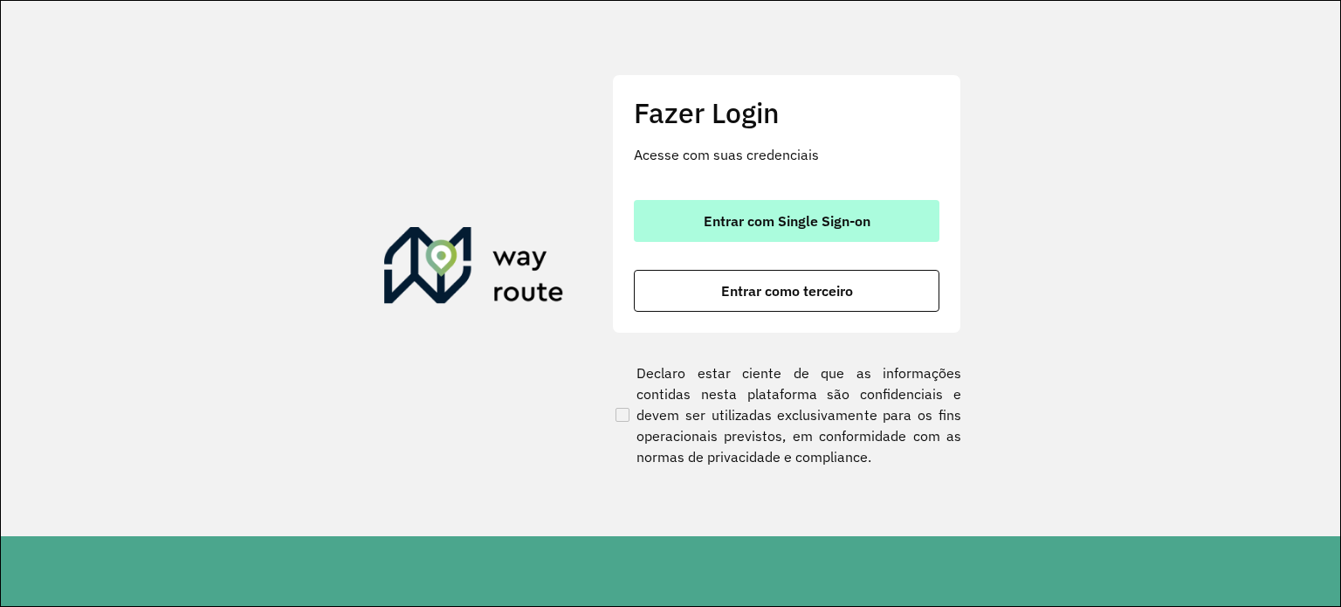
click at [703, 216] on span "Entrar com Single Sign-on" at bounding box center [786, 221] width 167 height 14
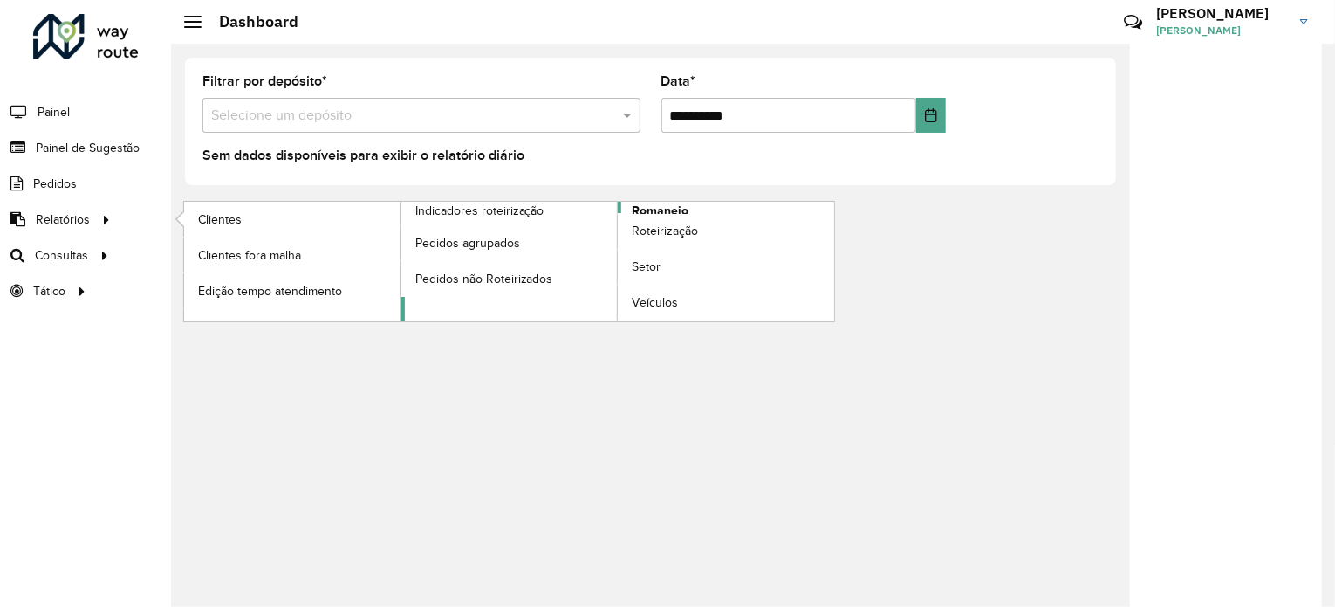
click at [674, 207] on span "Romaneio" at bounding box center [660, 211] width 57 height 18
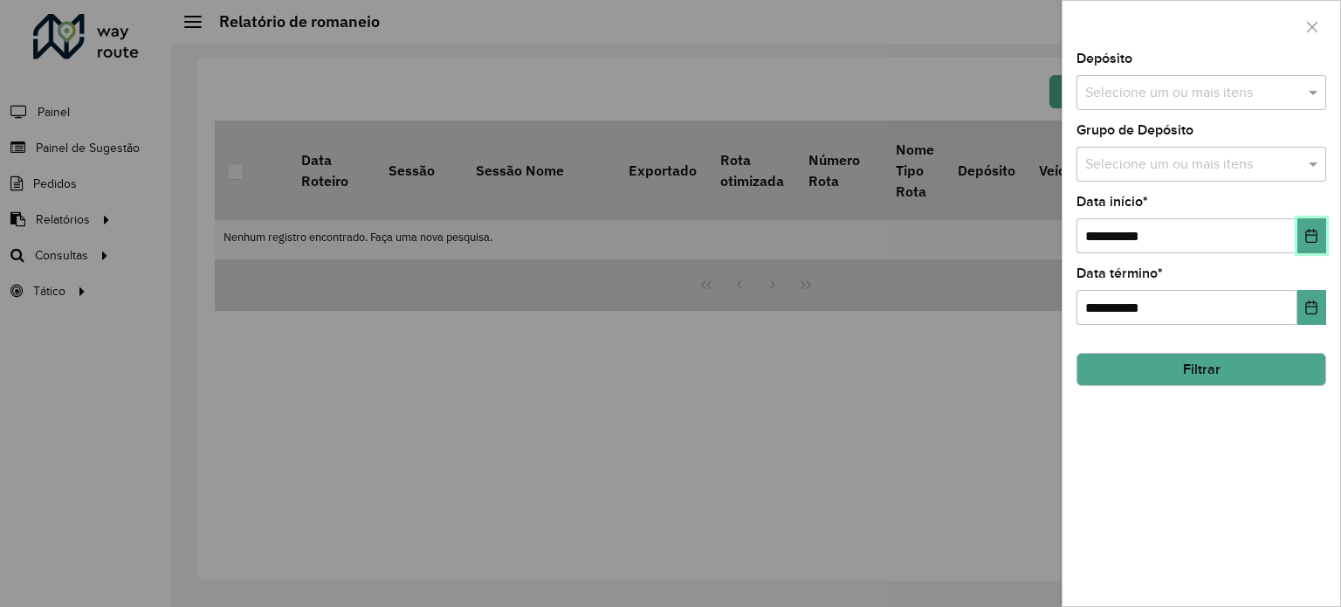
click at [1306, 239] on icon "Choose Date" at bounding box center [1311, 236] width 11 height 14
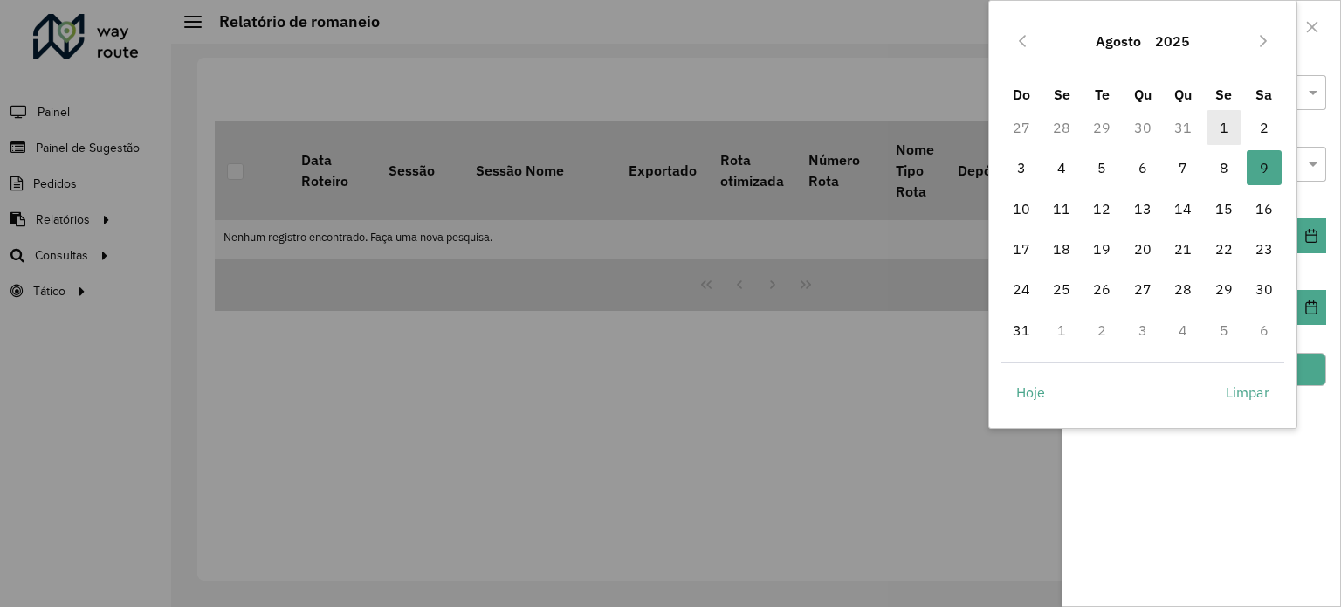
click at [1218, 132] on span "1" at bounding box center [1223, 127] width 35 height 35
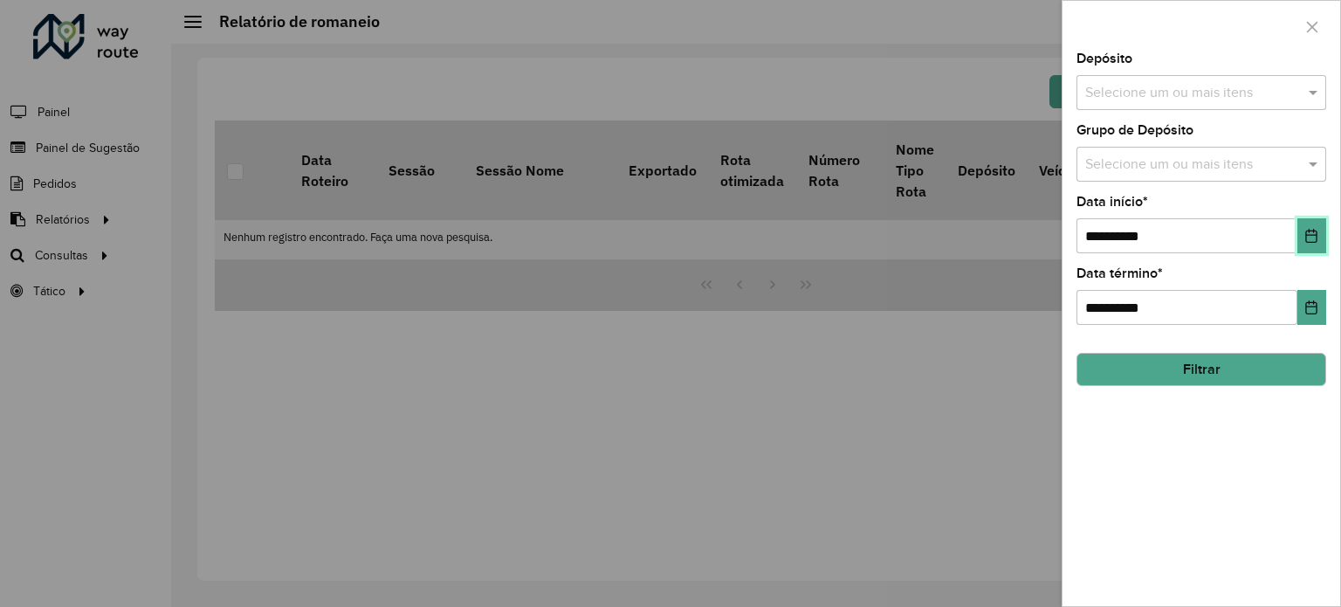
click at [1309, 240] on icon "Choose Date" at bounding box center [1311, 236] width 11 height 14
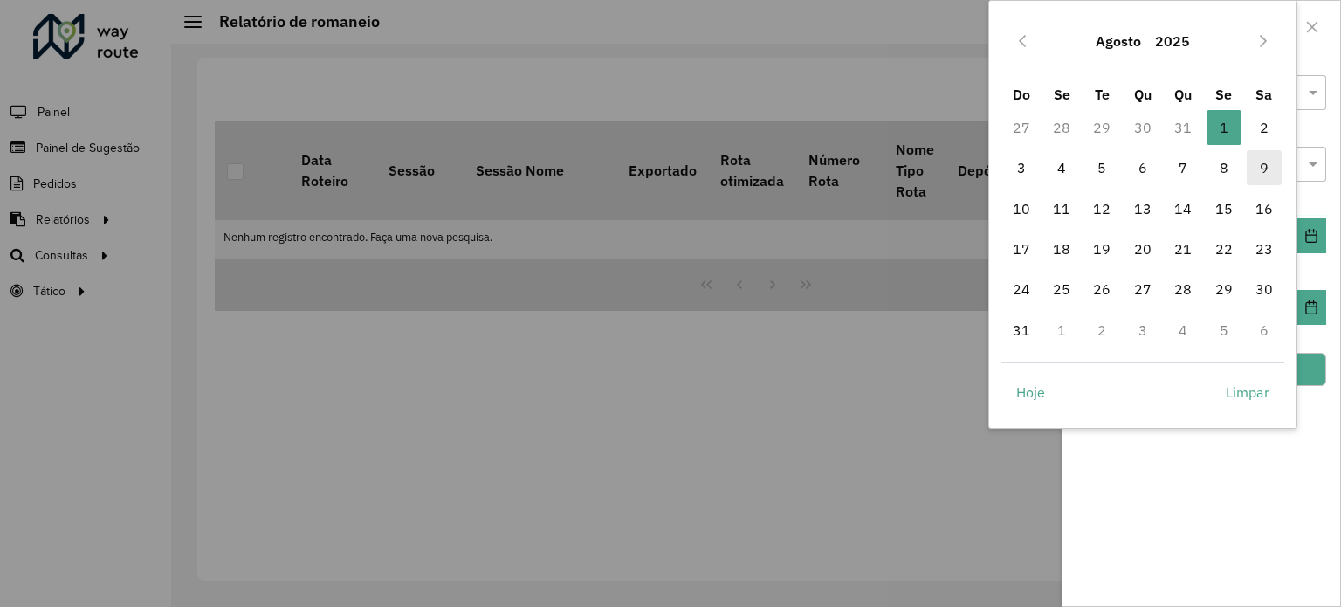
click at [1260, 173] on span "9" at bounding box center [1263, 167] width 35 height 35
type input "**********"
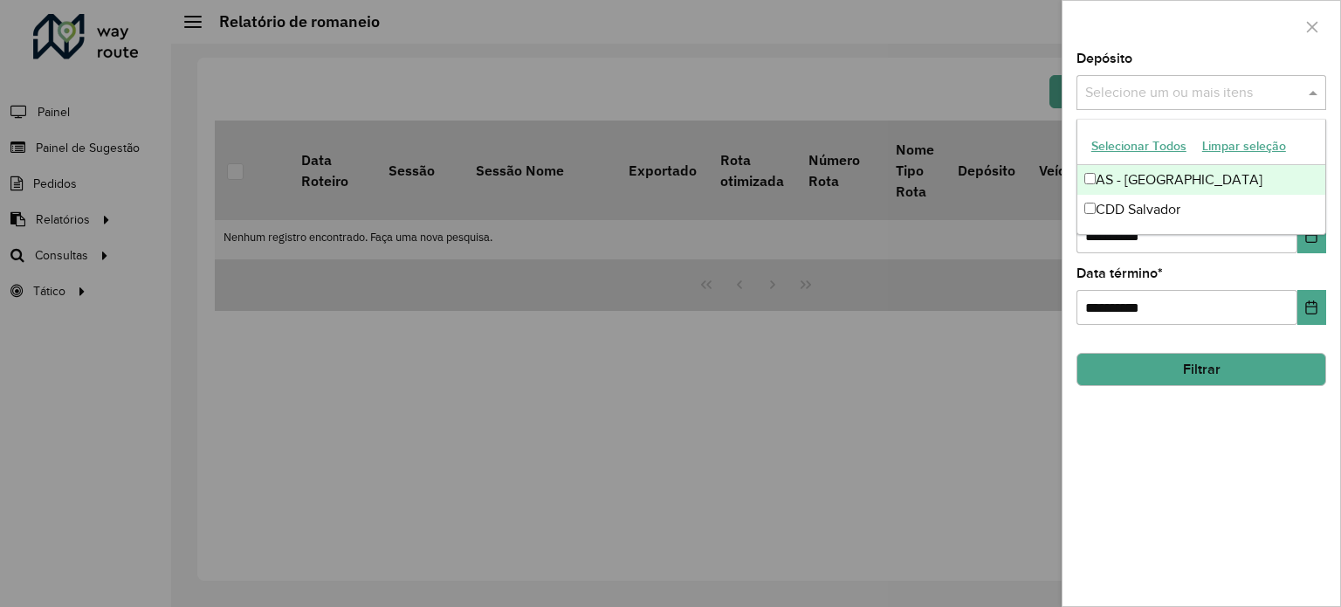
click at [1198, 93] on input "text" at bounding box center [1191, 93] width 223 height 21
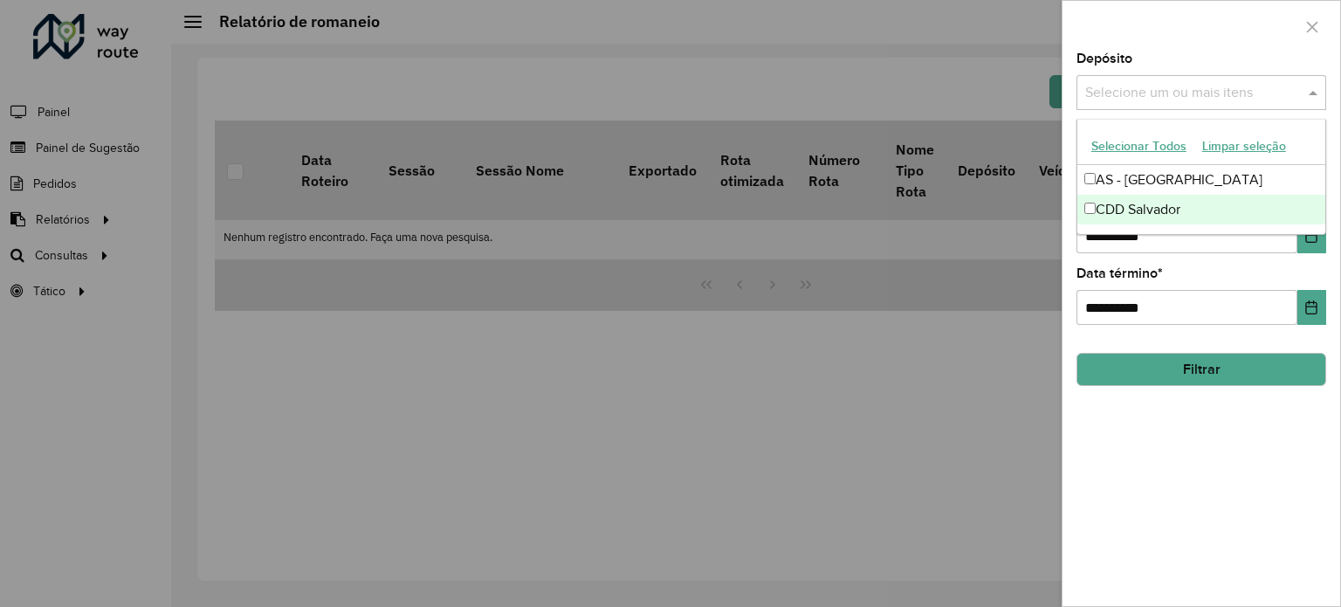
click at [1124, 205] on div "CDD Salvador" at bounding box center [1201, 210] width 248 height 30
drag, startPoint x: 1201, startPoint y: 480, endPoint x: 1187, endPoint y: 373, distance: 108.3
click at [1187, 373] on div "**********" at bounding box center [1201, 328] width 278 height 553
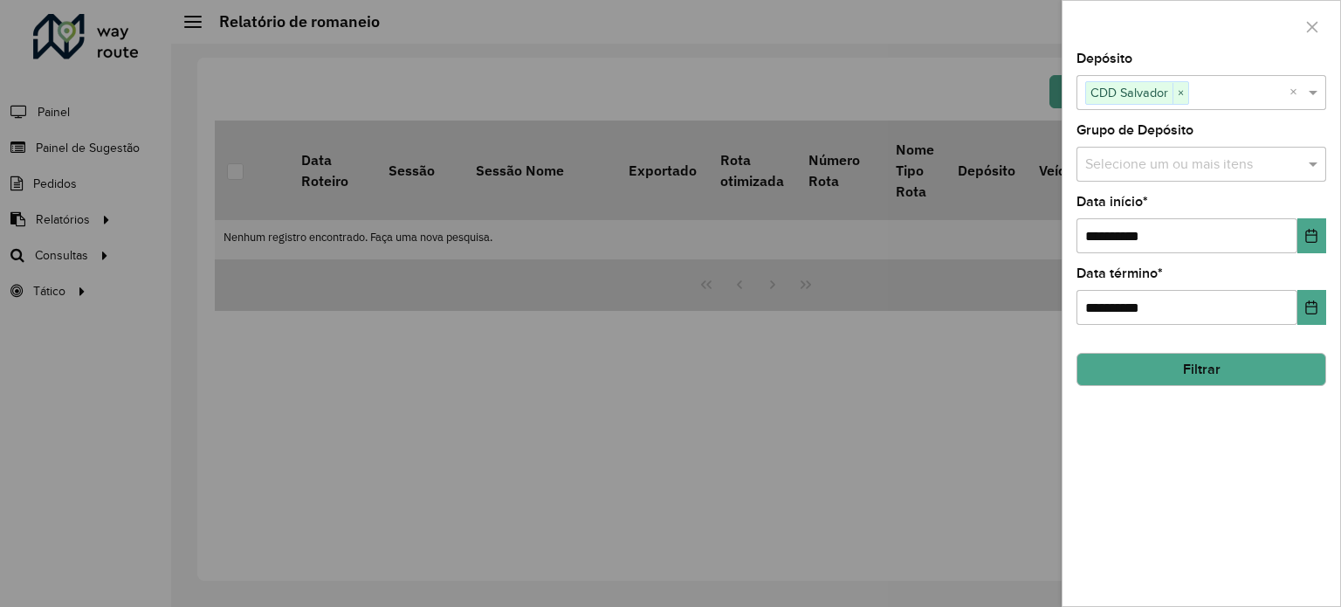
click at [1187, 373] on button "Filtrar" at bounding box center [1201, 369] width 250 height 33
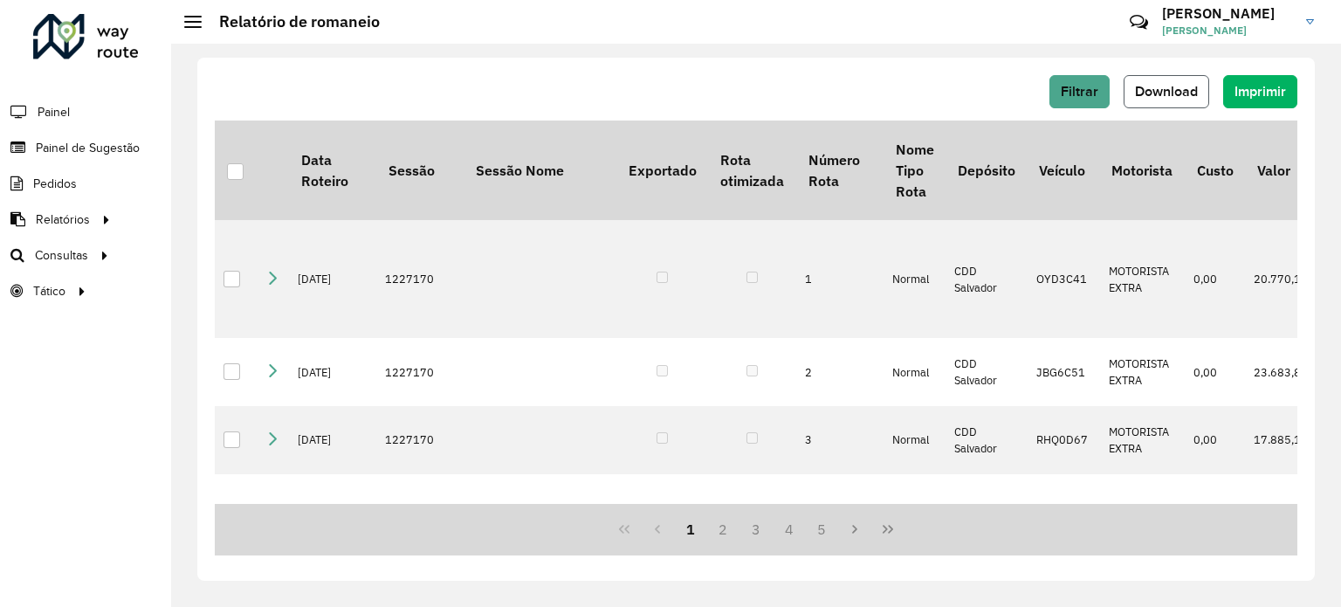
click at [1167, 93] on span "Download" at bounding box center [1166, 91] width 63 height 15
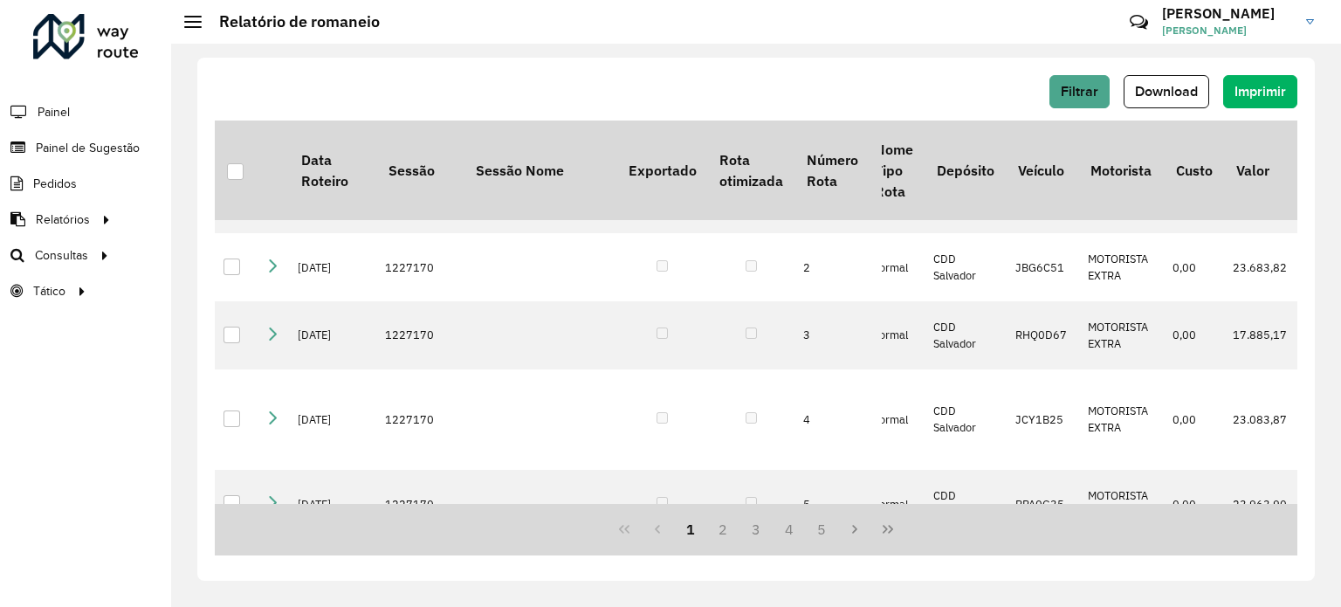
scroll to position [102, 21]
